Goal: Information Seeking & Learning: Understand process/instructions

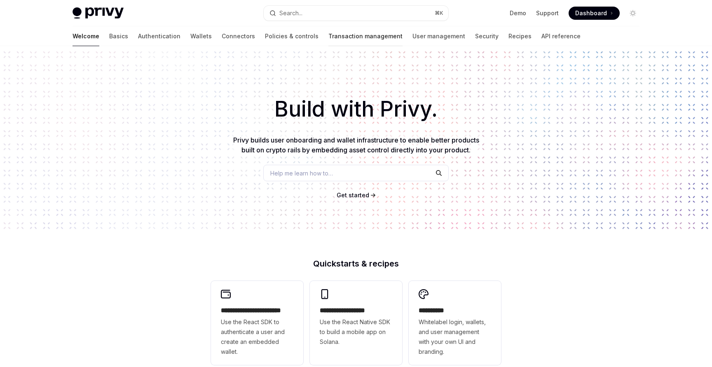
click at [329, 37] on link "Transaction management" at bounding box center [366, 36] width 74 height 20
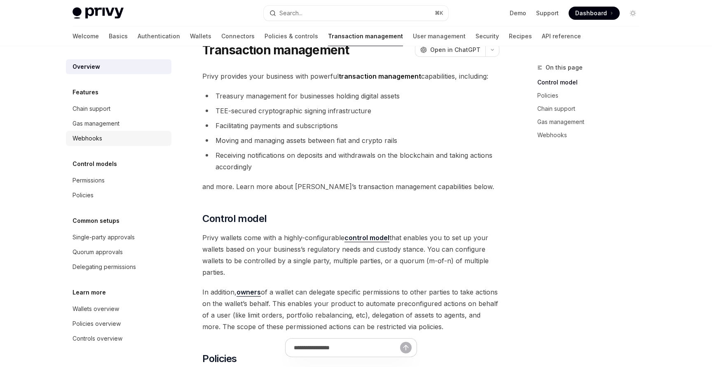
scroll to position [27, 0]
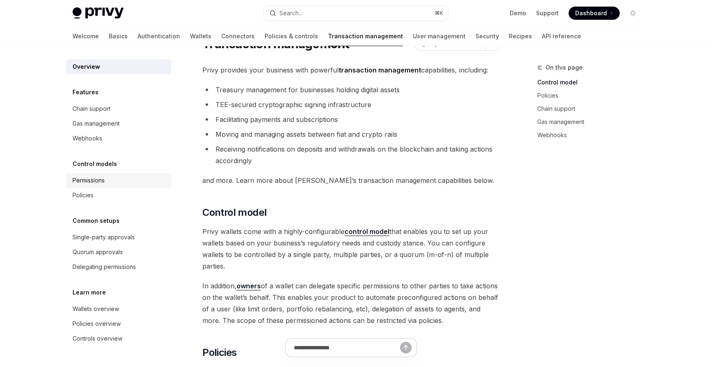
click at [99, 186] on link "Permissions" at bounding box center [119, 180] width 106 height 15
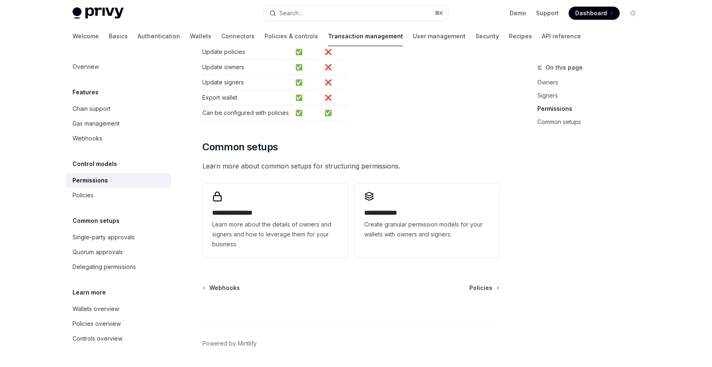
scroll to position [547, 0]
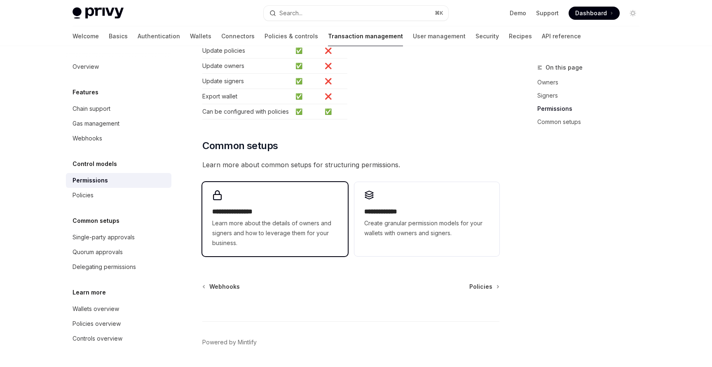
click at [310, 207] on h2 "**********" at bounding box center [274, 212] width 125 height 10
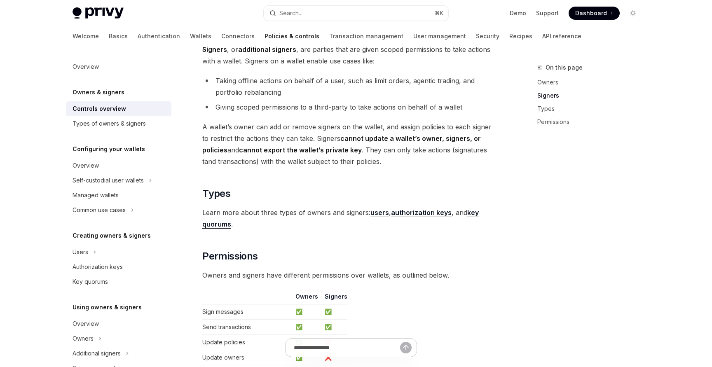
scroll to position [508, 0]
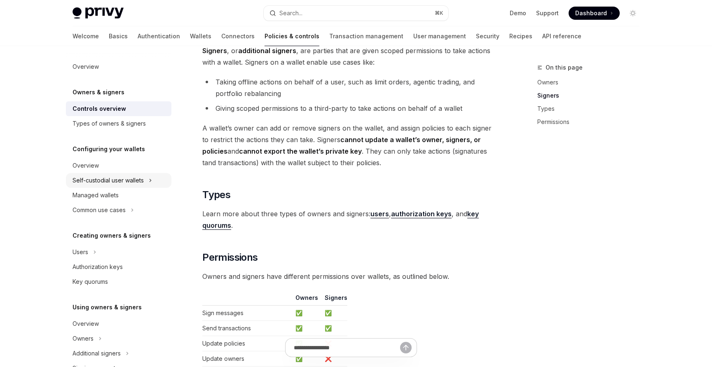
click at [123, 178] on div "Self-custodial user wallets" at bounding box center [108, 181] width 71 height 10
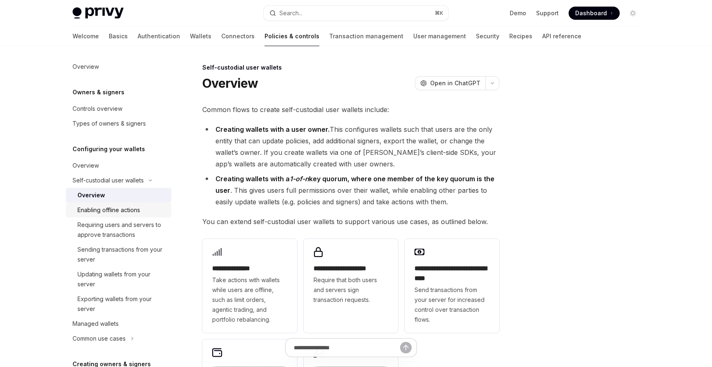
click at [134, 209] on div "Enabling offline actions" at bounding box center [109, 210] width 63 height 10
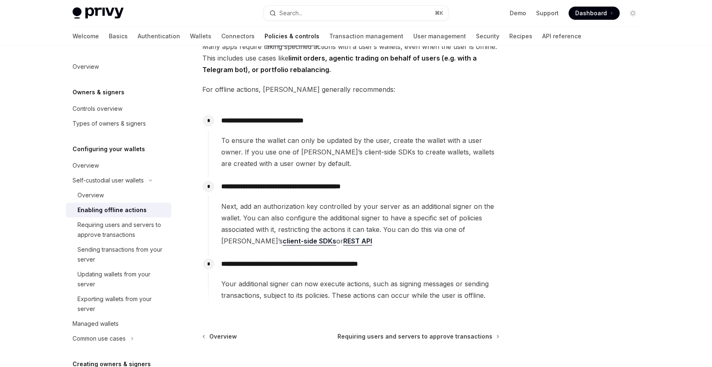
scroll to position [76, 0]
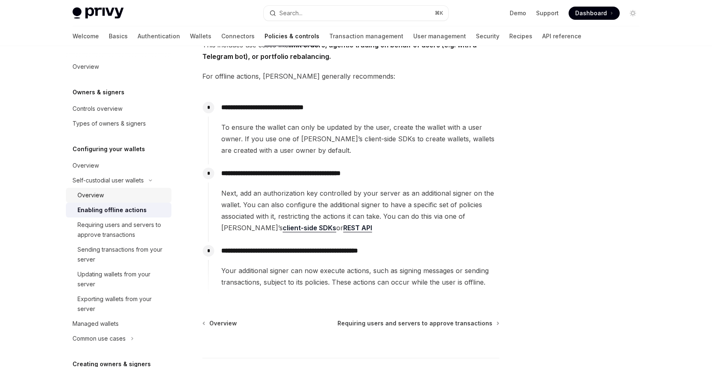
click at [108, 198] on div "Overview" at bounding box center [122, 195] width 89 height 10
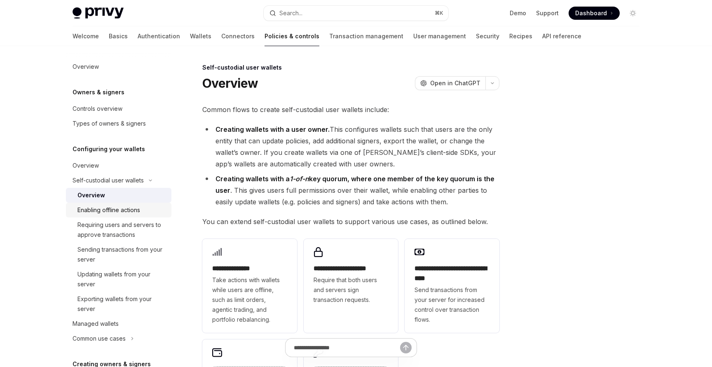
click at [113, 207] on div "Enabling offline actions" at bounding box center [109, 210] width 63 height 10
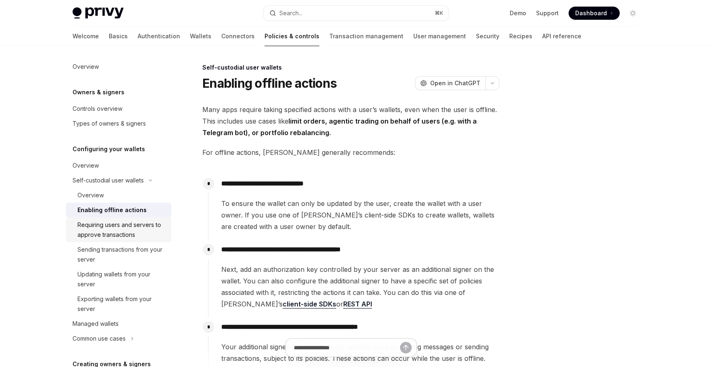
click at [121, 230] on div "Requiring users and servers to approve transactions" at bounding box center [122, 230] width 89 height 20
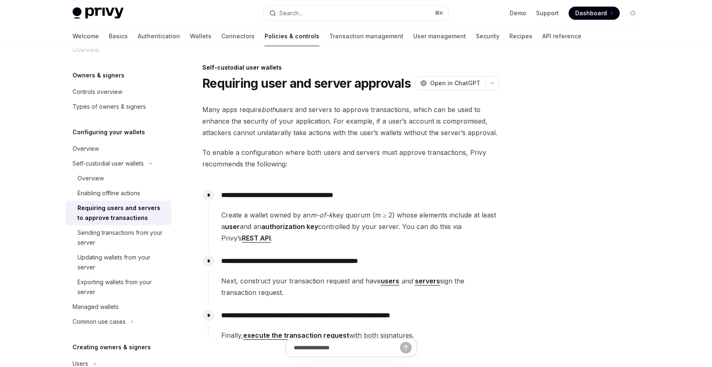
scroll to position [19, 0]
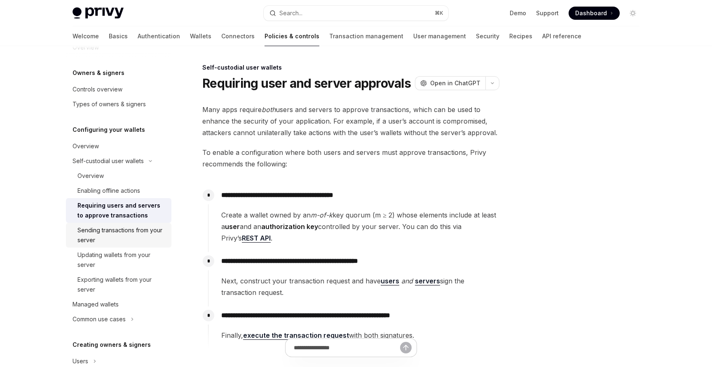
click at [140, 231] on div "Sending transactions from your server" at bounding box center [122, 236] width 89 height 20
type textarea "*"
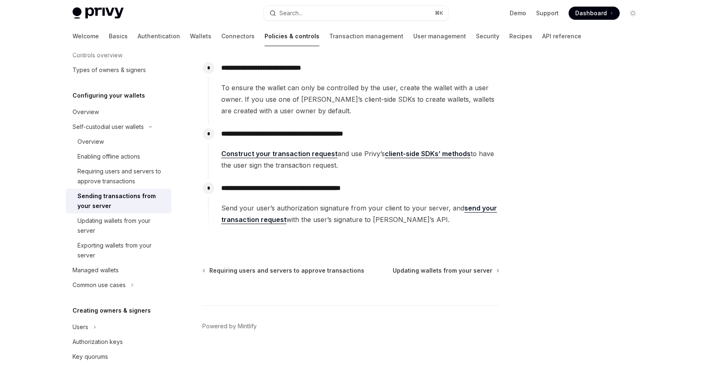
scroll to position [55, 0]
